Goal: Task Accomplishment & Management: Use online tool/utility

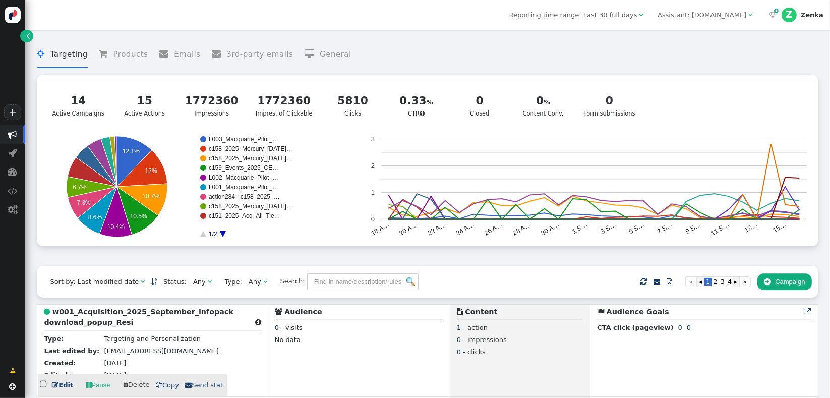
click at [85, 324] on b "w001_Acquisition_2025_September_infopack download_popup_Resi" at bounding box center [139, 316] width 190 height 19
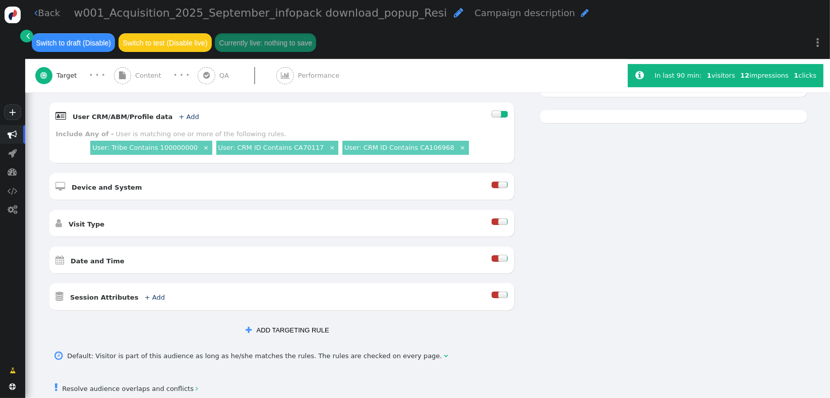
scroll to position [286, 0]
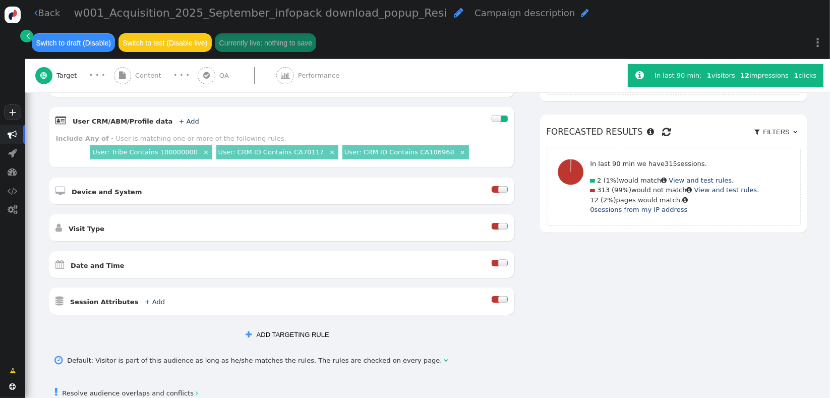
click at [257, 326] on button " ADD TARGETING RULE" at bounding box center [287, 334] width 96 height 17
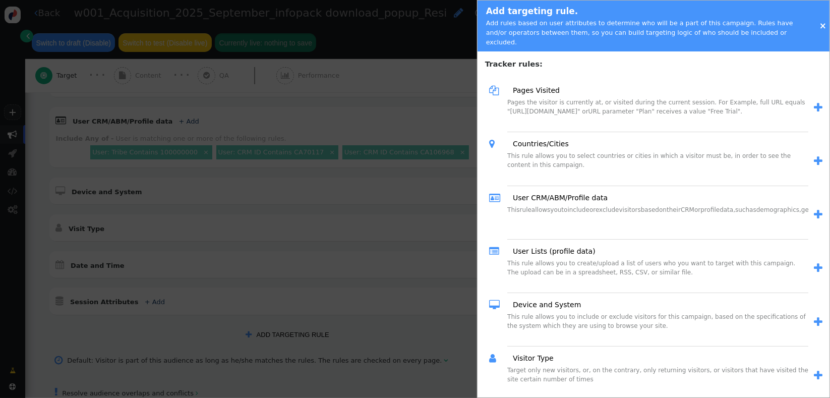
click at [822, 22] on link "×" at bounding box center [822, 26] width 7 height 10
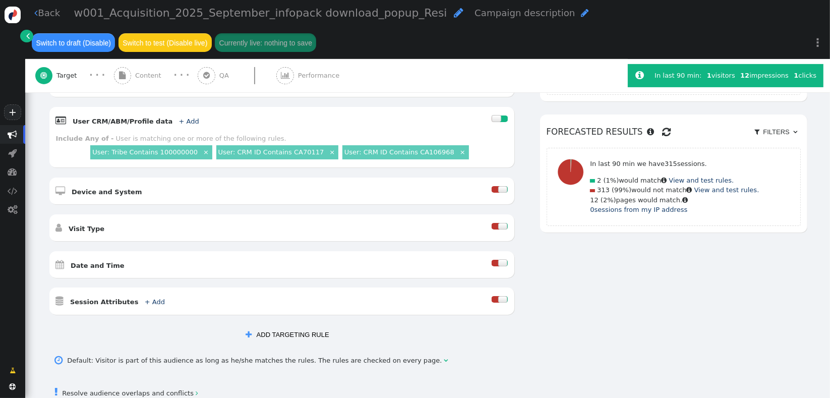
click at [231, 120] on div " User CRM/ABM/Profile data + Add  Include Any of - User is matching one or mo…" at bounding box center [281, 137] width 465 height 61
click at [179, 117] on link "+ Add" at bounding box center [189, 121] width 20 height 8
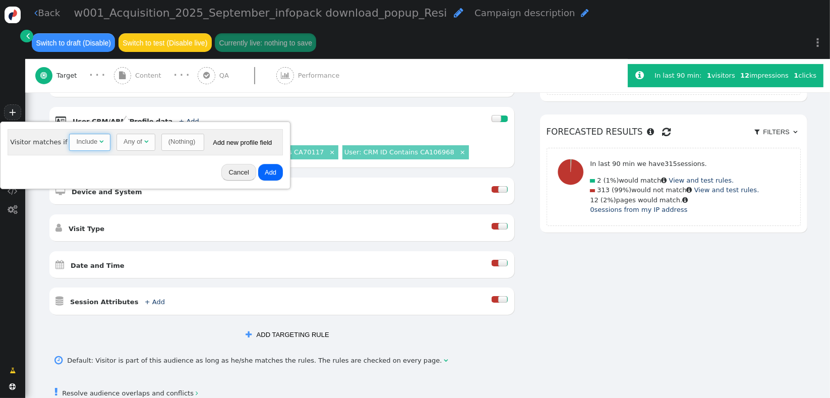
click at [99, 140] on span "" at bounding box center [101, 141] width 4 height 7
click at [91, 145] on div "Include" at bounding box center [86, 142] width 21 height 10
drag, startPoint x: 71, startPoint y: 179, endPoint x: 102, endPoint y: 168, distance: 33.3
click at [175, 138] on div "(Nothing)" at bounding box center [183, 142] width 27 height 10
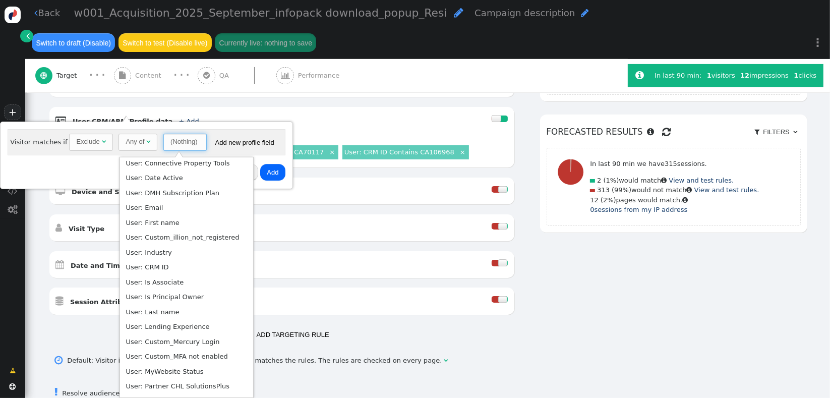
scroll to position [277, 0]
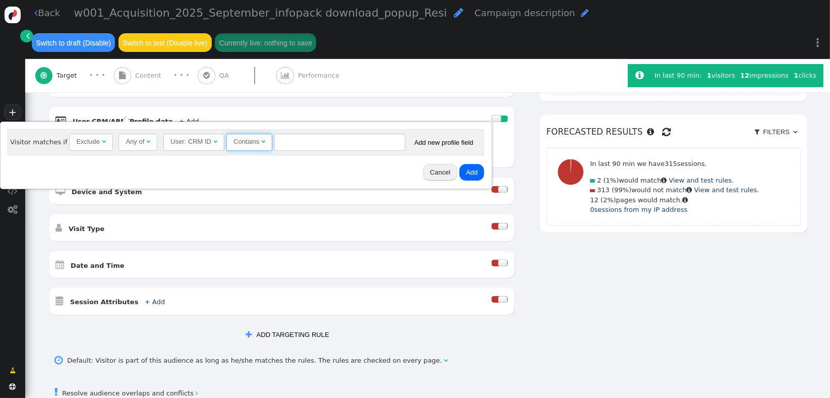
click at [250, 147] on div "Contains " at bounding box center [249, 142] width 32 height 10
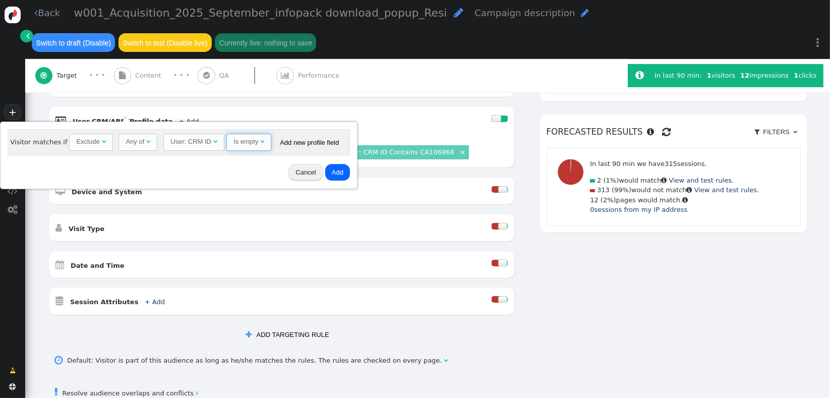
click at [82, 143] on div "Exclude" at bounding box center [87, 142] width 23 height 10
click at [120, 161] on div "Cancel Add" at bounding box center [178, 172] width 348 height 26
click at [92, 144] on div "Include" at bounding box center [87, 142] width 23 height 10
click at [233, 142] on div "Is empty" at bounding box center [245, 142] width 25 height 10
click at [336, 175] on button "Add" at bounding box center [348, 172] width 25 height 17
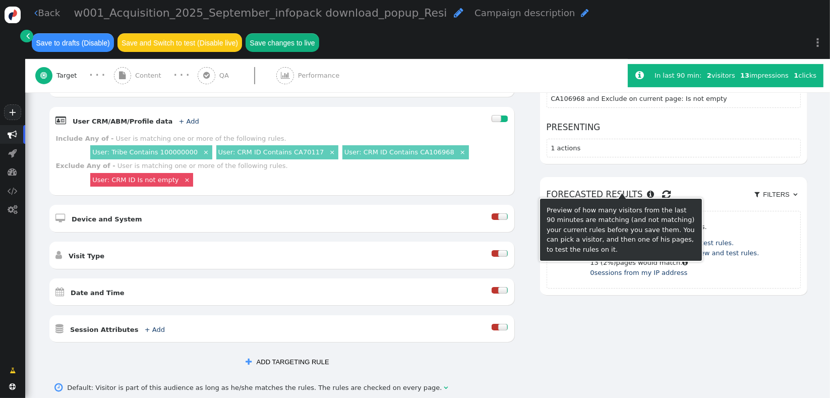
click at [653, 185] on h6 "Forecasted results    Filter by my IP  Filters  Remove all filters" at bounding box center [673, 194] width 254 height 22
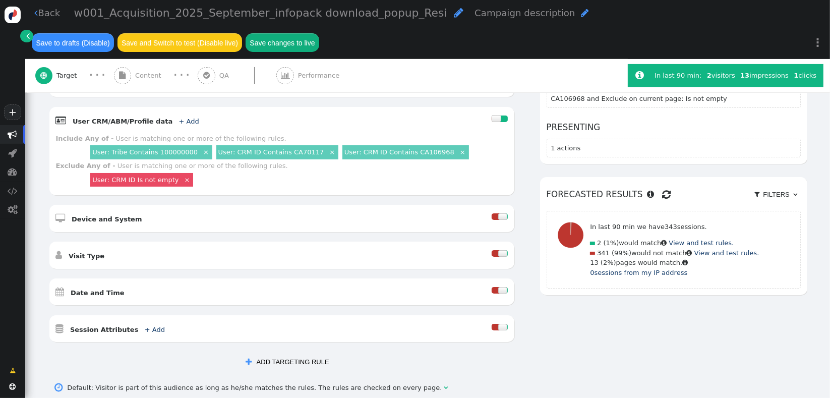
click at [662, 187] on span "" at bounding box center [666, 194] width 9 height 15
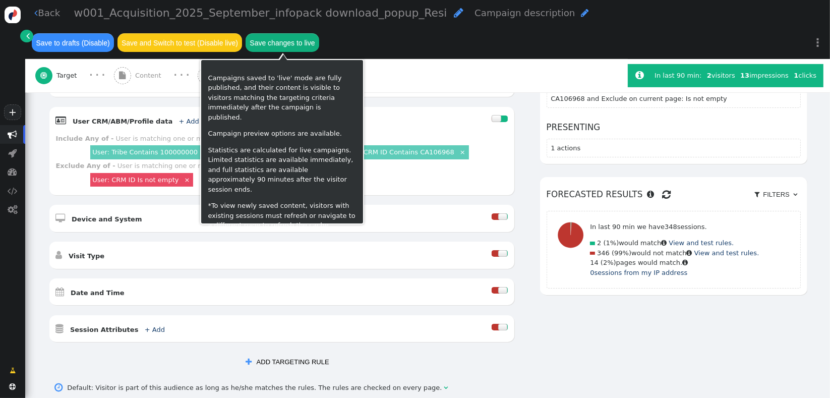
click at [302, 45] on button "Save changes to live" at bounding box center [282, 42] width 74 height 18
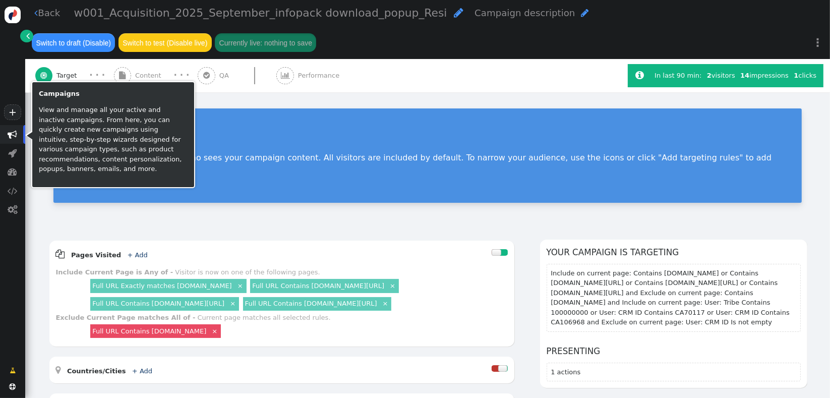
click at [15, 136] on span "" at bounding box center [13, 135] width 10 height 10
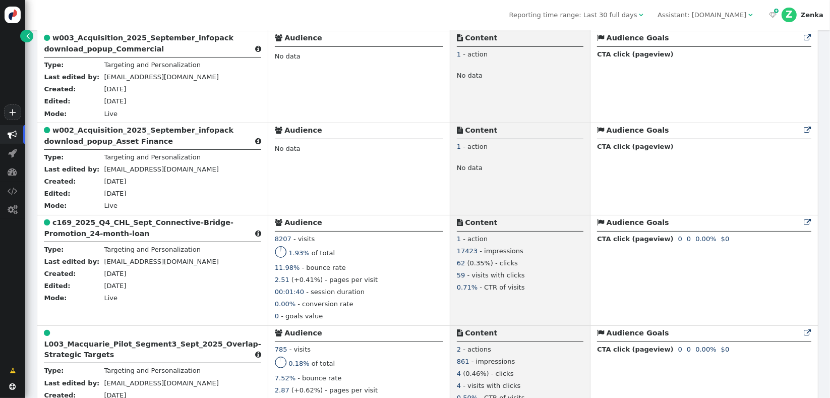
scroll to position [227, 0]
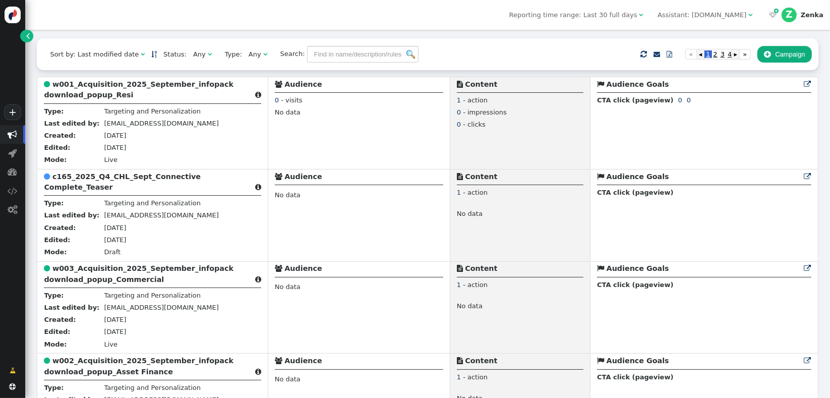
drag, startPoint x: 145, startPoint y: 371, endPoint x: 145, endPoint y: 353, distance: 18.1
click at [145, 367] on b "w002_Acquisition_2025_September_infopack download_popup_Asset Finance" at bounding box center [139, 365] width 190 height 19
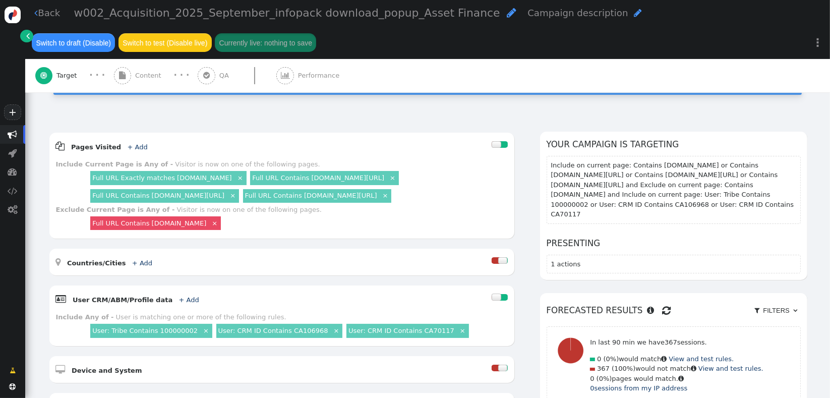
scroll to position [184, 0]
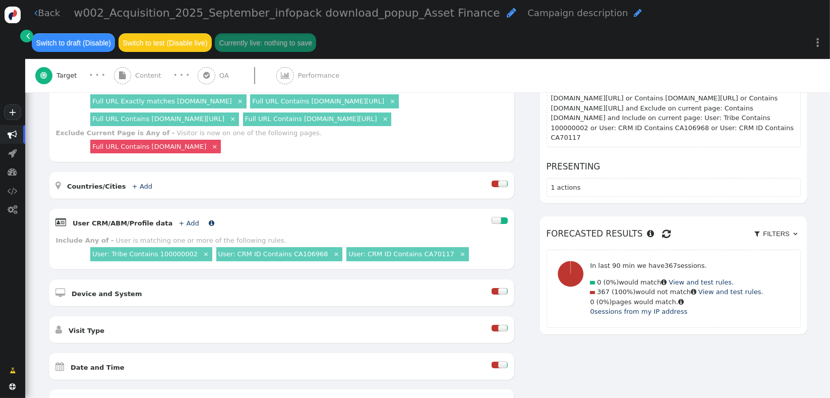
click at [179, 219] on link "+ Add" at bounding box center [189, 223] width 20 height 8
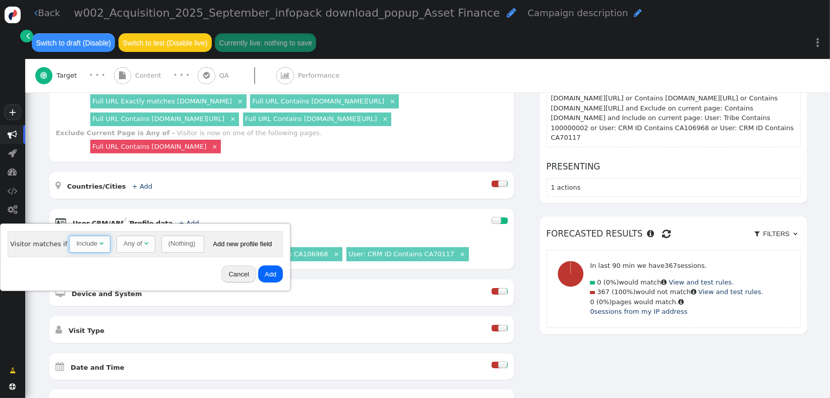
click at [99, 244] on span "" at bounding box center [101, 243] width 4 height 7
click at [146, 244] on span "" at bounding box center [148, 243] width 4 height 7
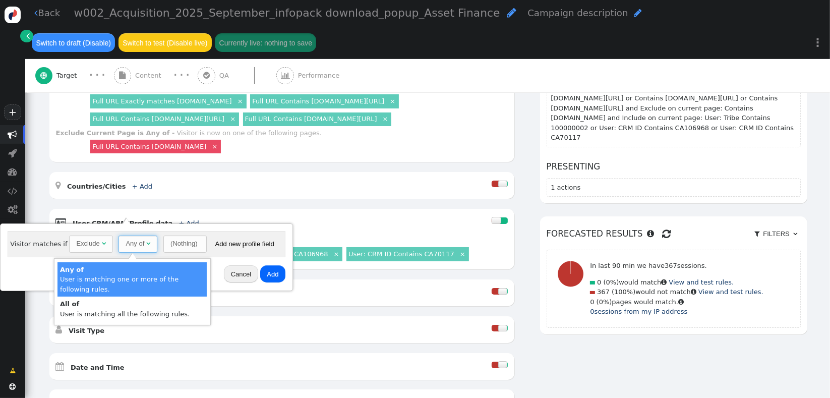
click at [170, 244] on div "(Nothing)" at bounding box center [183, 243] width 27 height 10
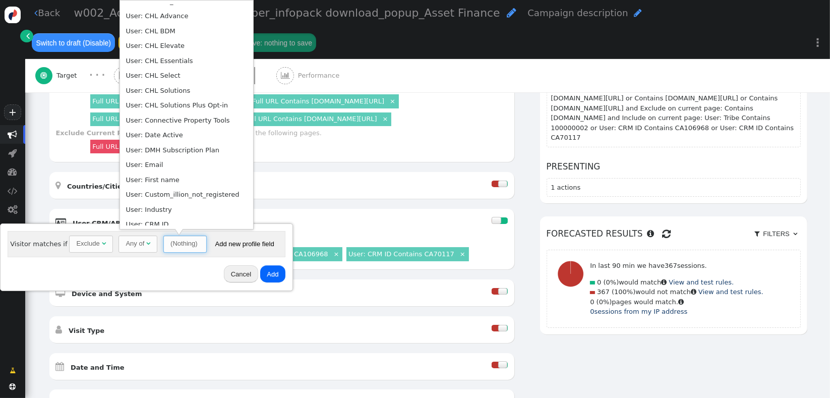
scroll to position [223, 0]
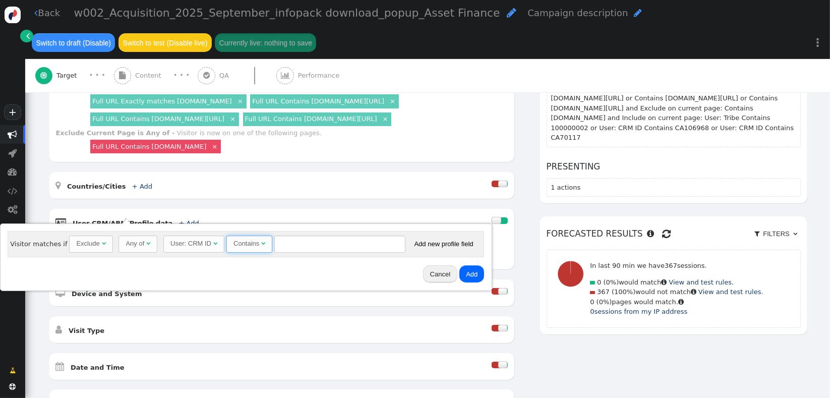
click at [242, 251] on span "Contains " at bounding box center [249, 243] width 46 height 17
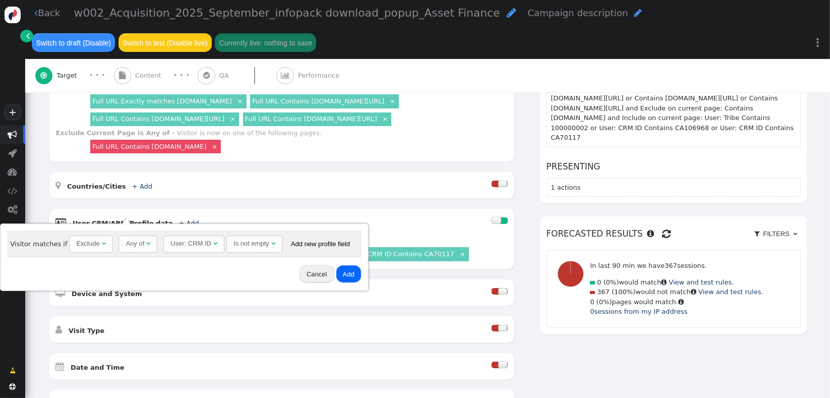
click at [346, 274] on button "Add" at bounding box center [348, 273] width 25 height 17
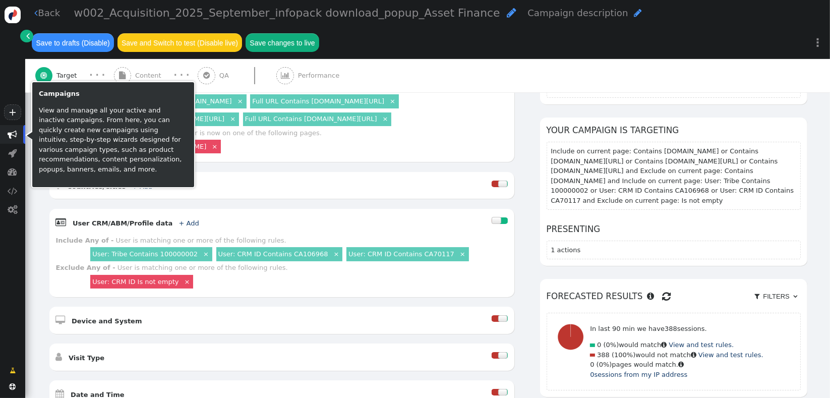
click at [9, 134] on span "" at bounding box center [13, 135] width 10 height 10
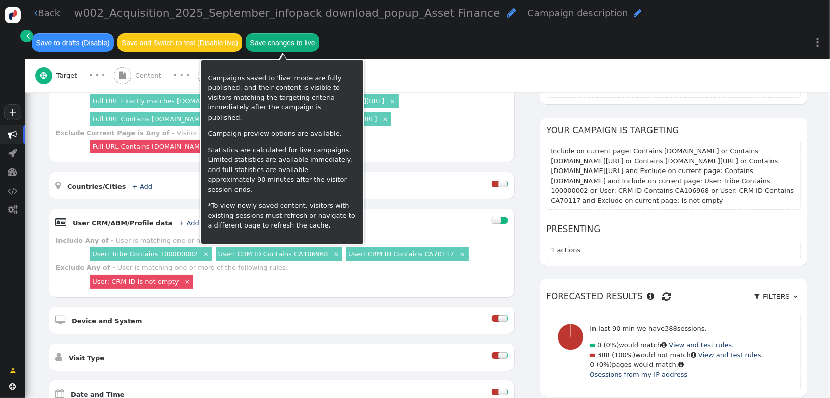
click at [307, 47] on button "Save changes to live" at bounding box center [282, 42] width 74 height 18
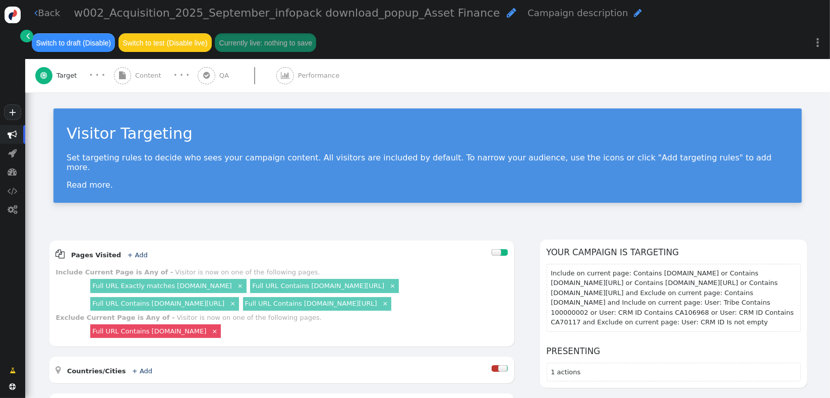
click at [699, 215] on div "Visitor Targeting Set targeting rules to decide who sees your campaign content.…" at bounding box center [427, 159] width 805 height 134
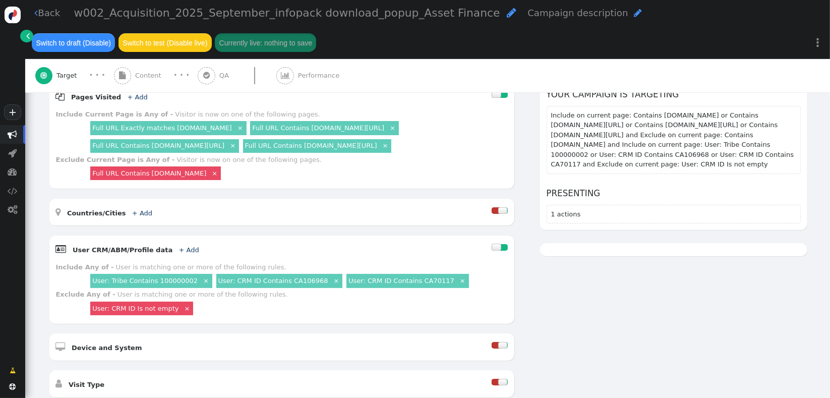
scroll to position [157, 0]
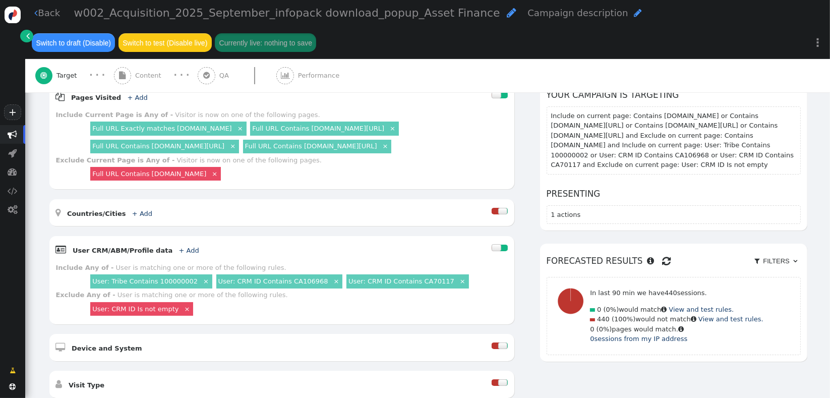
click at [650, 250] on h6 "Forecasted results    Filter by my IP  Filters  Remove all filters" at bounding box center [673, 261] width 254 height 22
click at [662, 254] on span "" at bounding box center [666, 261] width 9 height 15
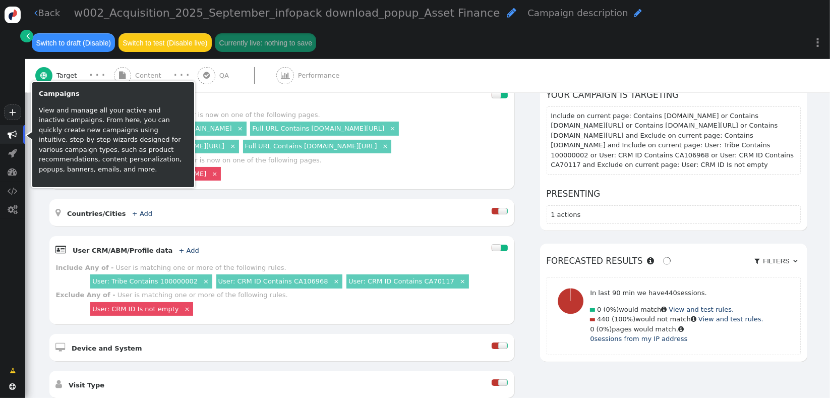
click at [12, 136] on span "" at bounding box center [13, 135] width 10 height 10
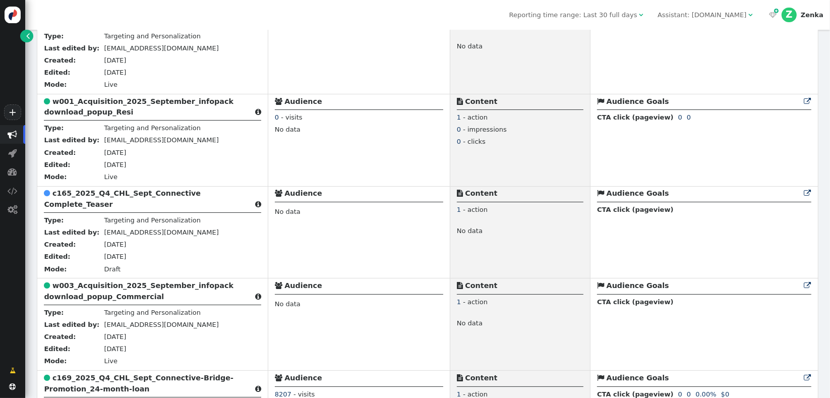
scroll to position [361, 0]
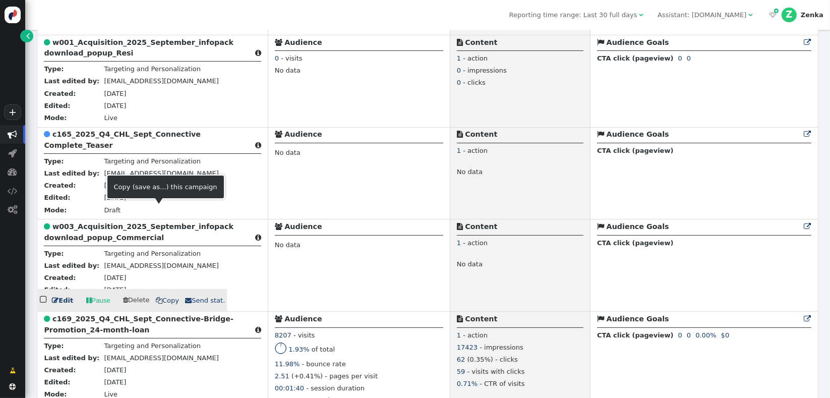
click at [99, 240] on b "w003_Acquisition_2025_September_infopack download_popup_Commercial" at bounding box center [139, 231] width 190 height 19
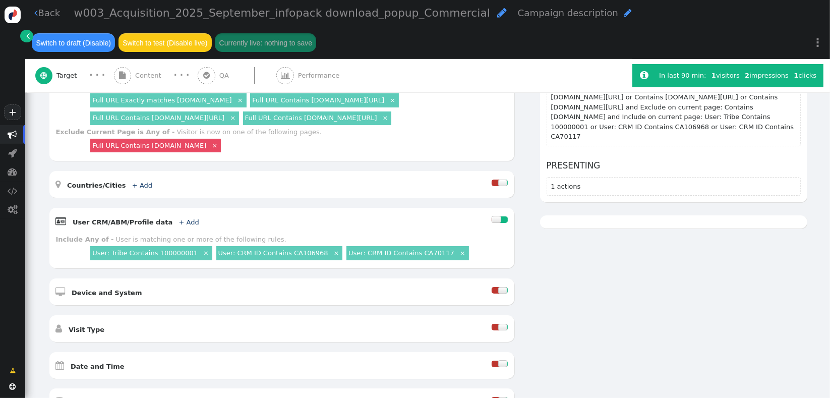
scroll to position [186, 0]
click at [179, 218] on link "+ Add" at bounding box center [189, 222] width 20 height 8
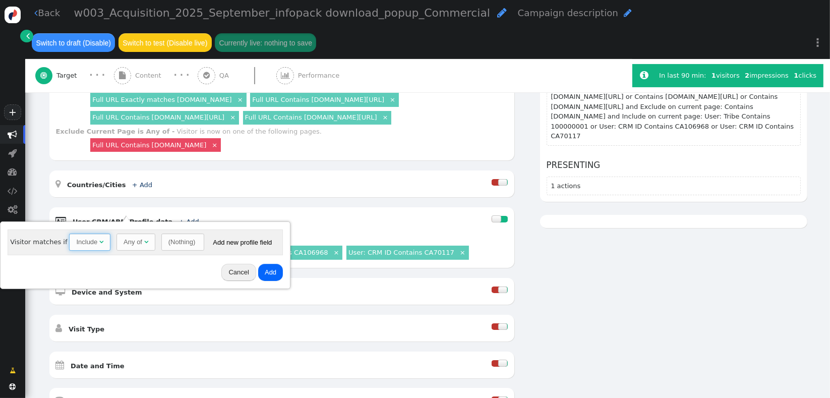
click at [87, 248] on span "Include " at bounding box center [89, 241] width 41 height 17
click at [166, 248] on span "(Nothing) " at bounding box center [184, 241] width 43 height 17
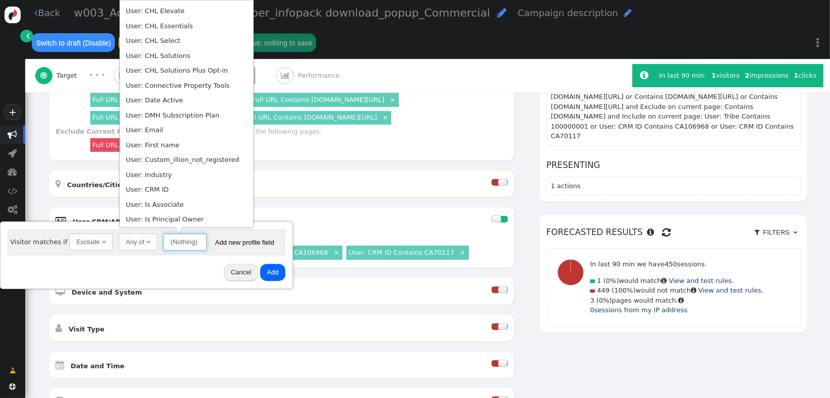
scroll to position [219, 0]
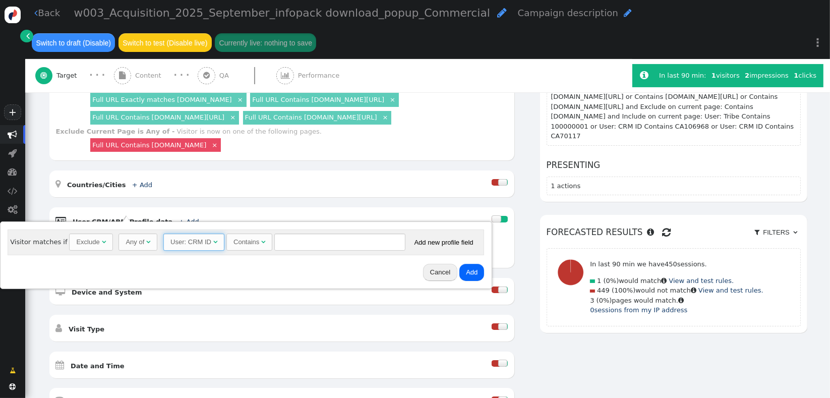
click at [233, 246] on div "Contains" at bounding box center [246, 242] width 26 height 10
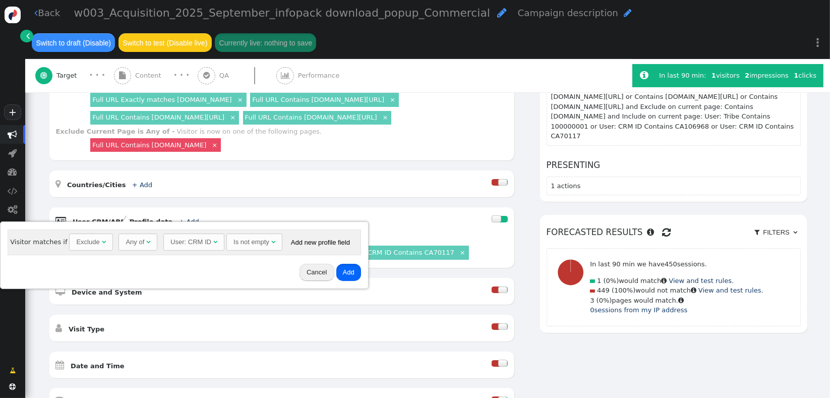
click at [336, 277] on button "Add" at bounding box center [348, 272] width 25 height 17
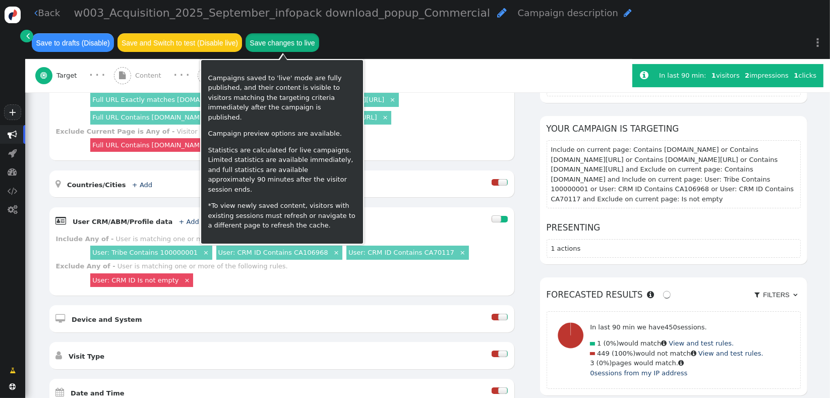
click at [278, 43] on button "Save changes to live" at bounding box center [282, 42] width 74 height 18
